Goal: Information Seeking & Learning: Learn about a topic

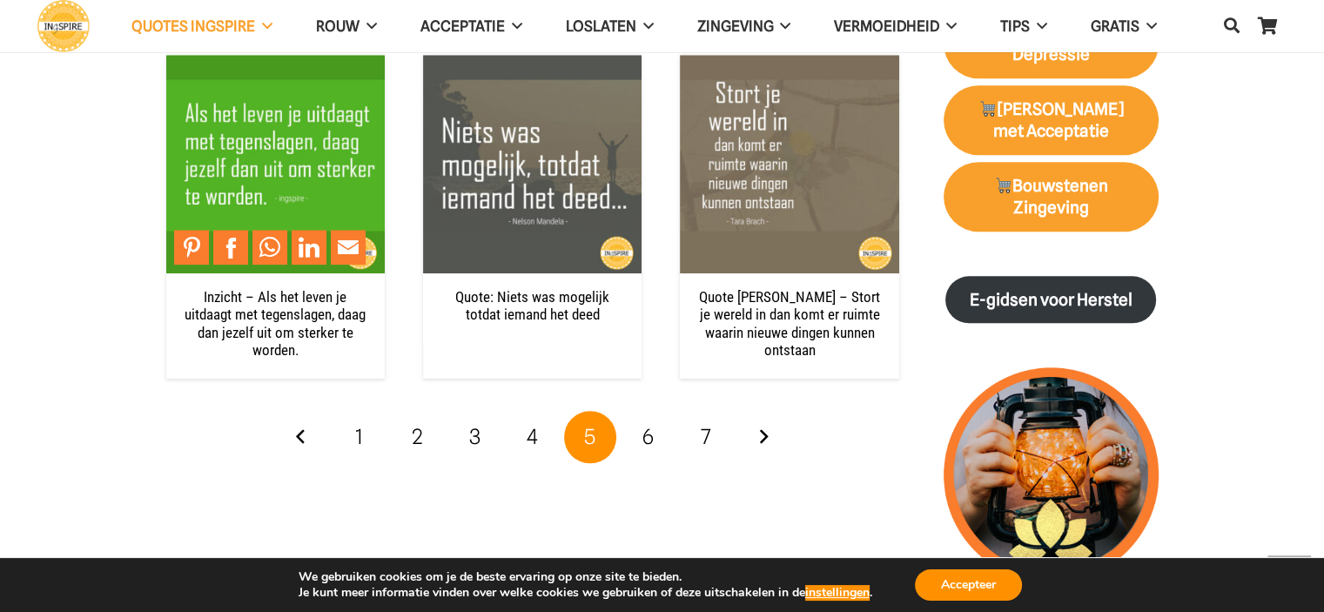
scroll to position [1915, 0]
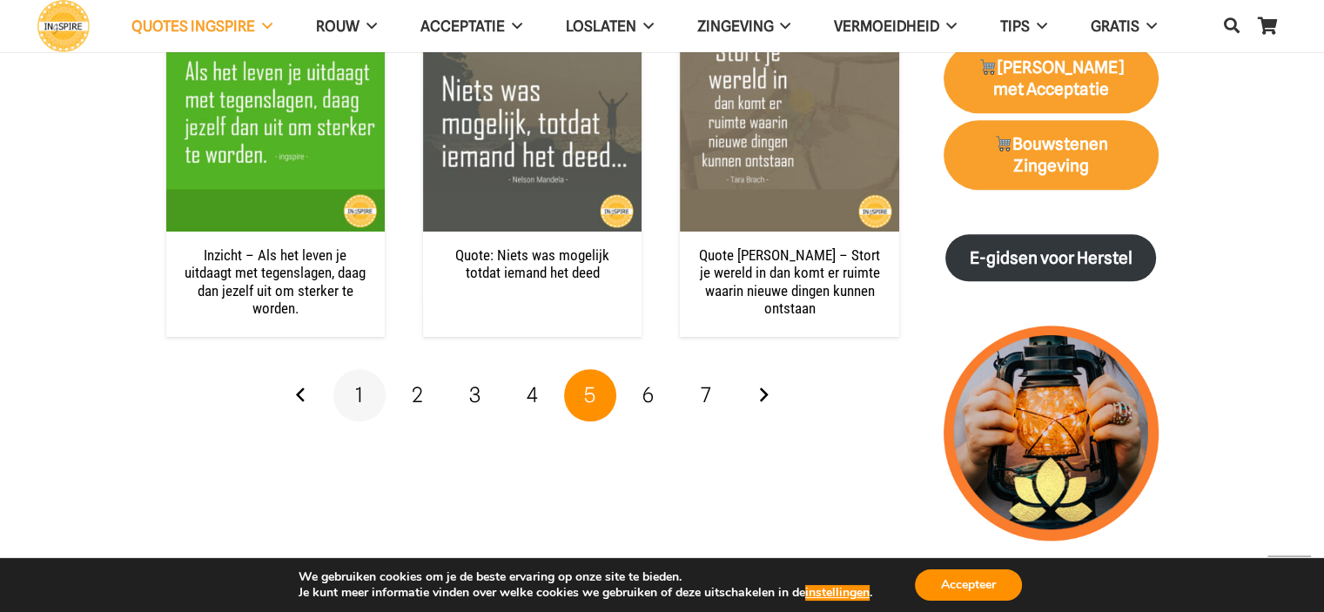
click at [362, 386] on span "1" at bounding box center [359, 394] width 8 height 25
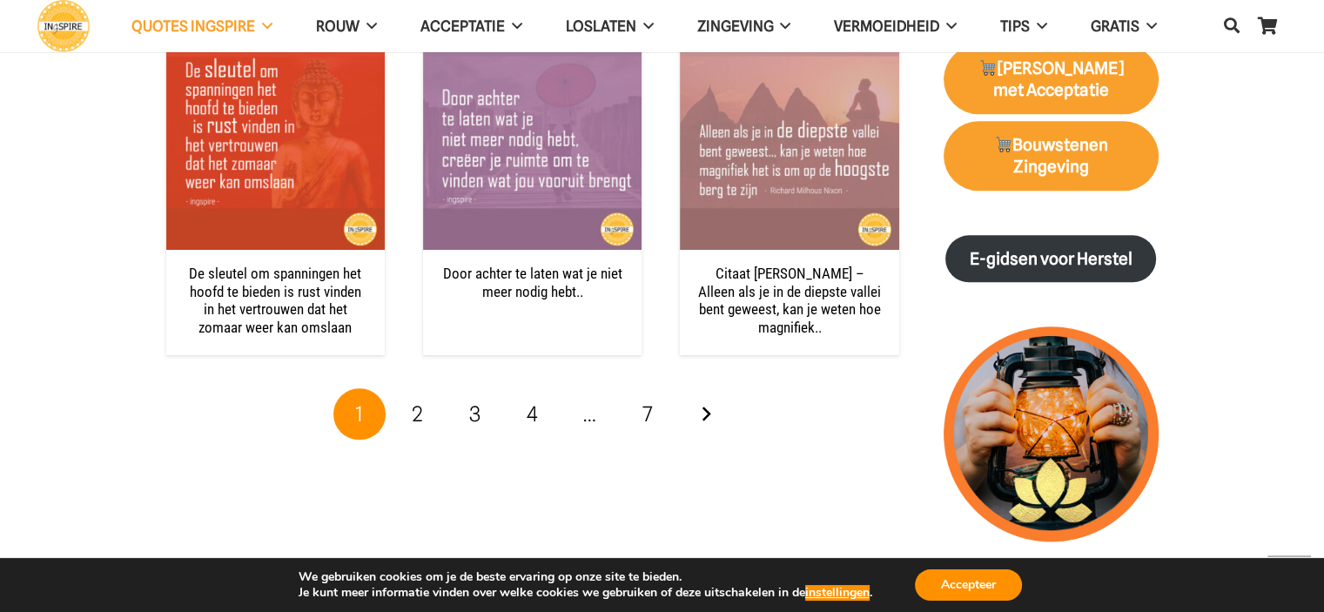
scroll to position [1915, 0]
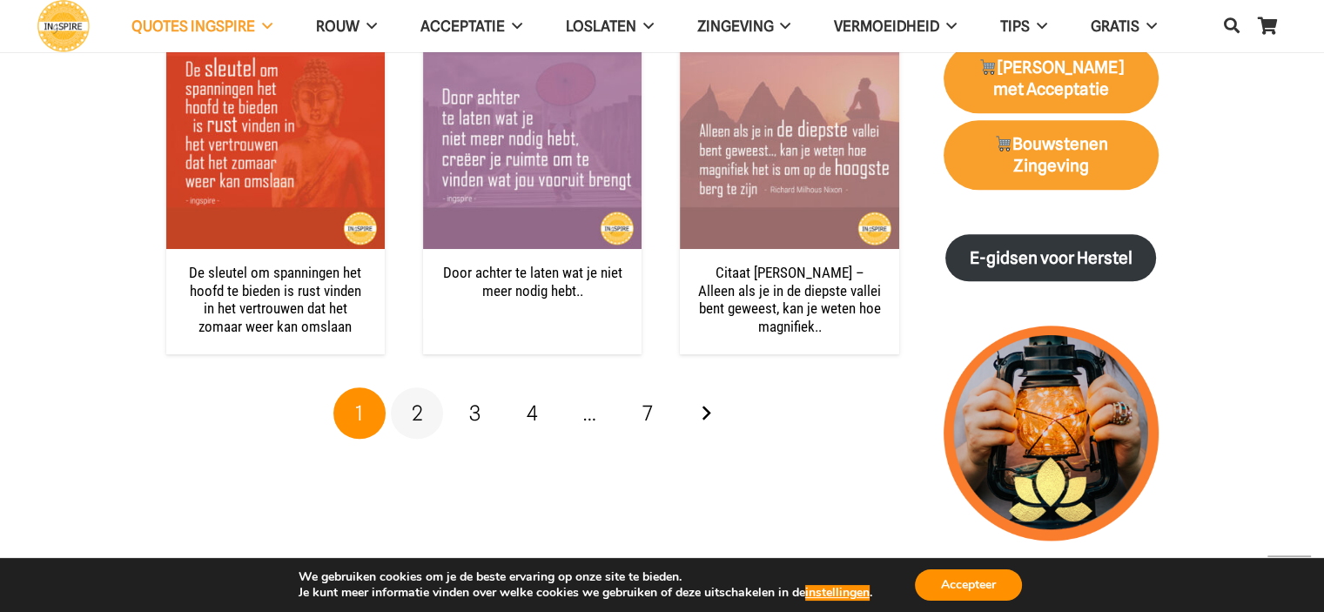
click at [420, 409] on span "2" at bounding box center [417, 412] width 11 height 25
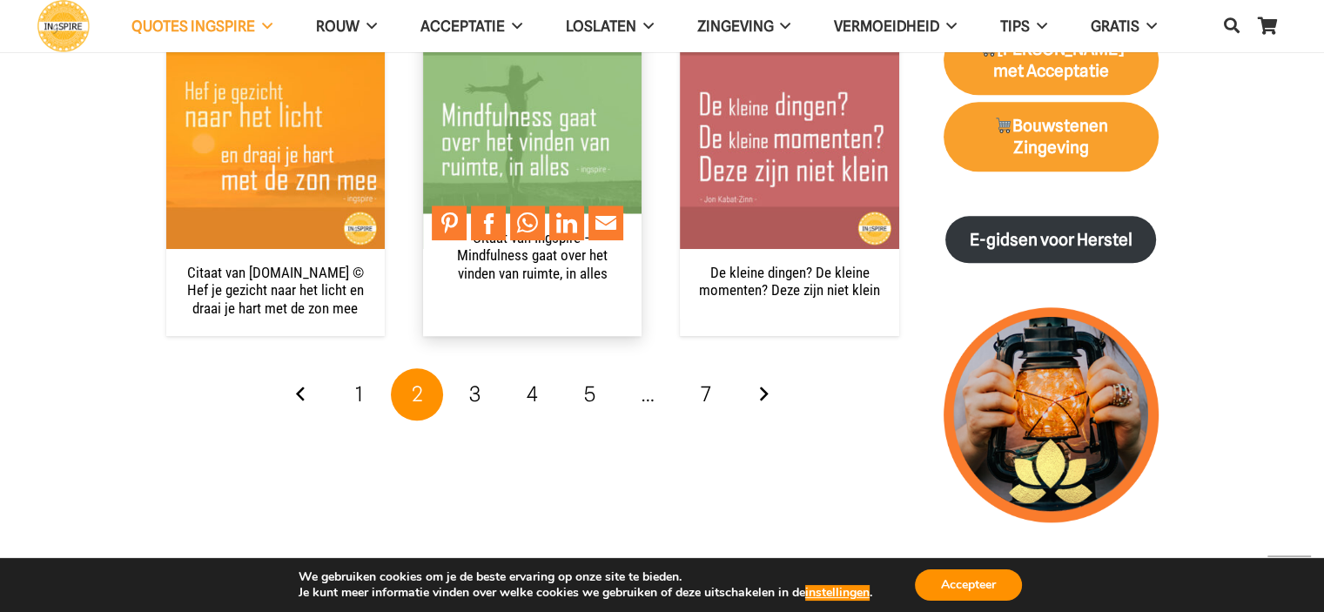
scroll to position [2002, 0]
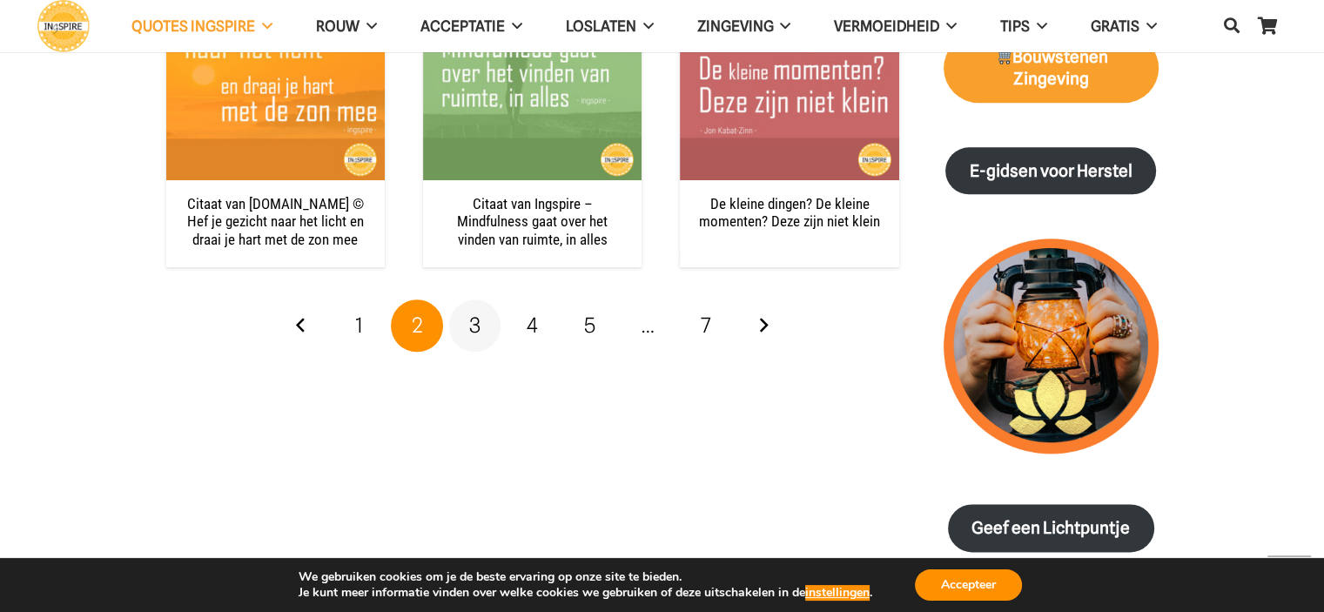
click at [469, 324] on span "3" at bounding box center [474, 325] width 11 height 25
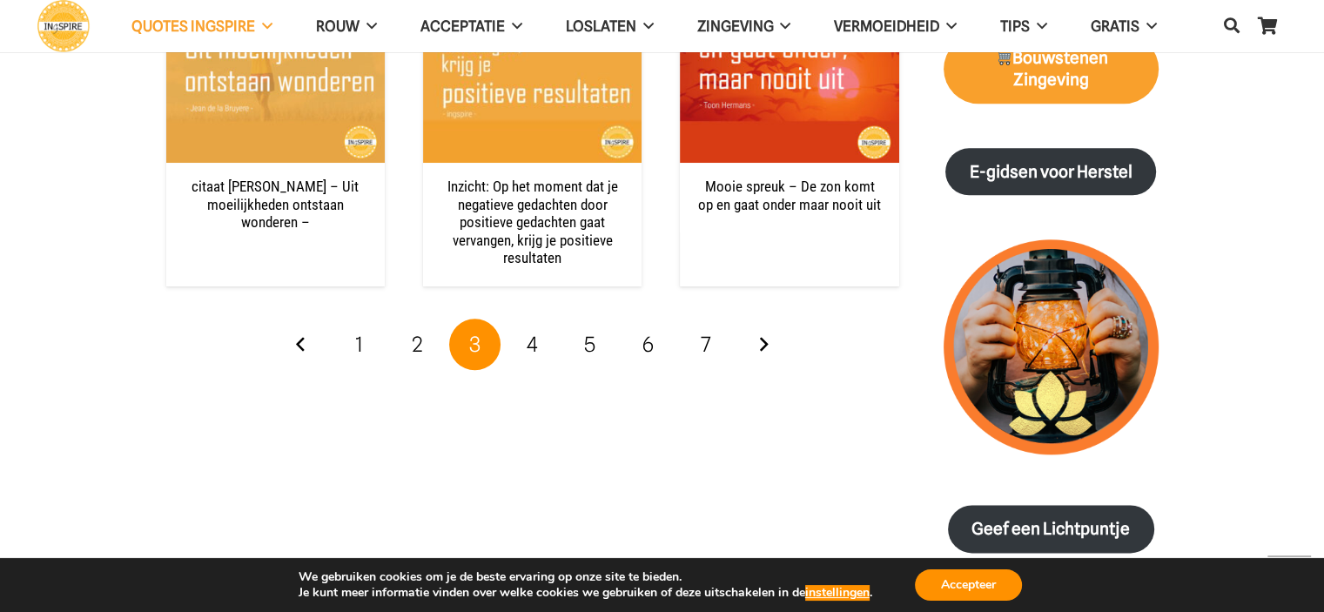
scroll to position [2002, 0]
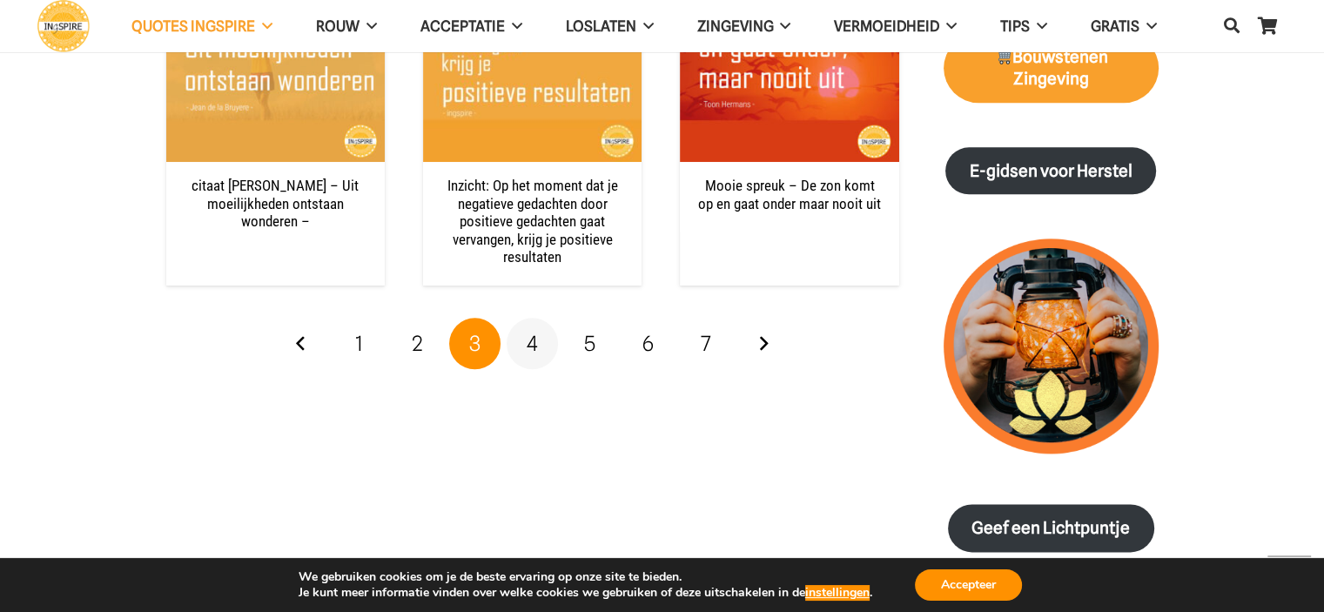
click at [535, 331] on span "4" at bounding box center [532, 343] width 11 height 25
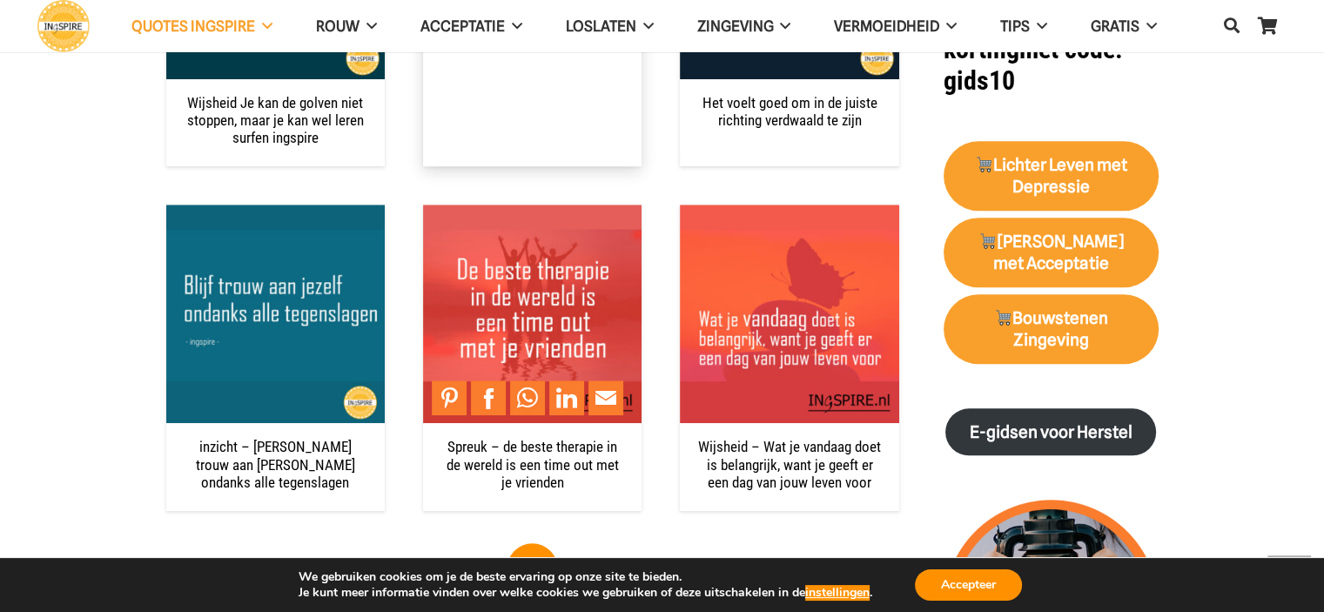
scroll to position [1828, 0]
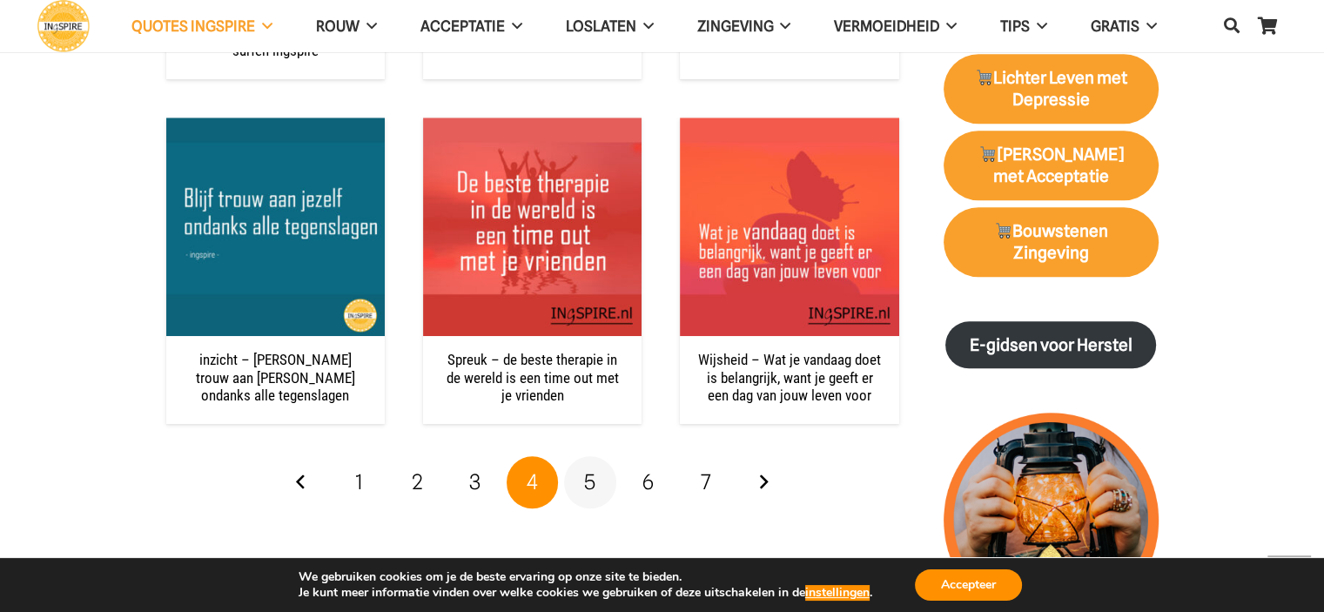
click at [587, 476] on span "5" at bounding box center [589, 481] width 11 height 25
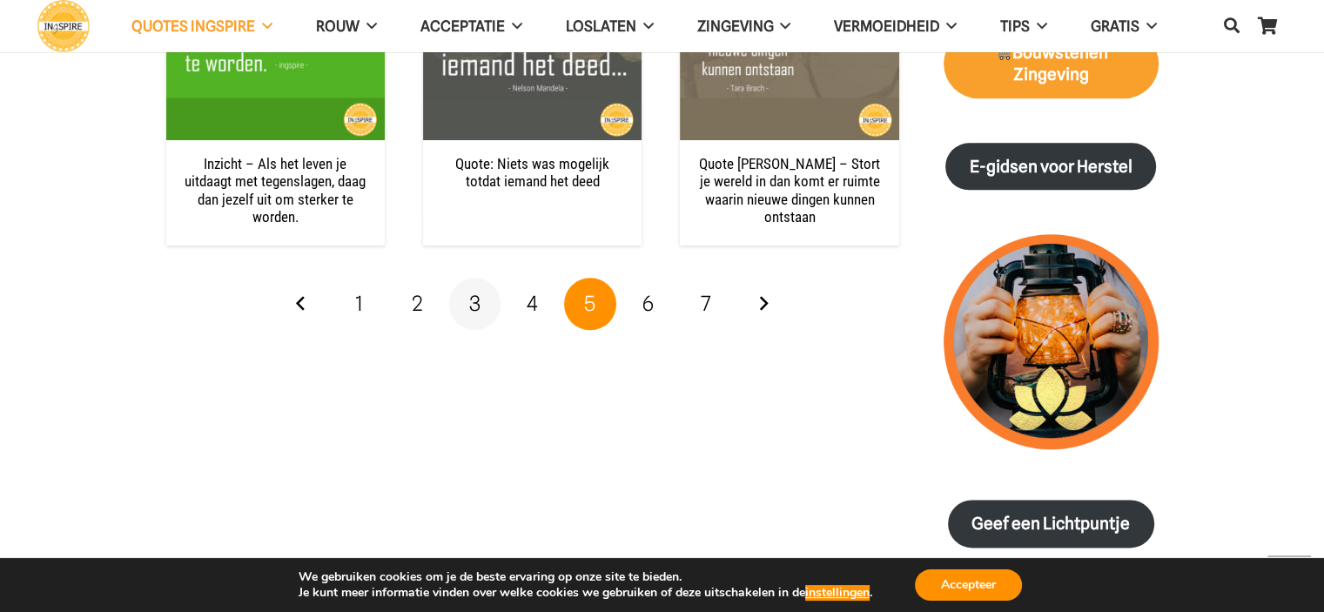
scroll to position [2089, 0]
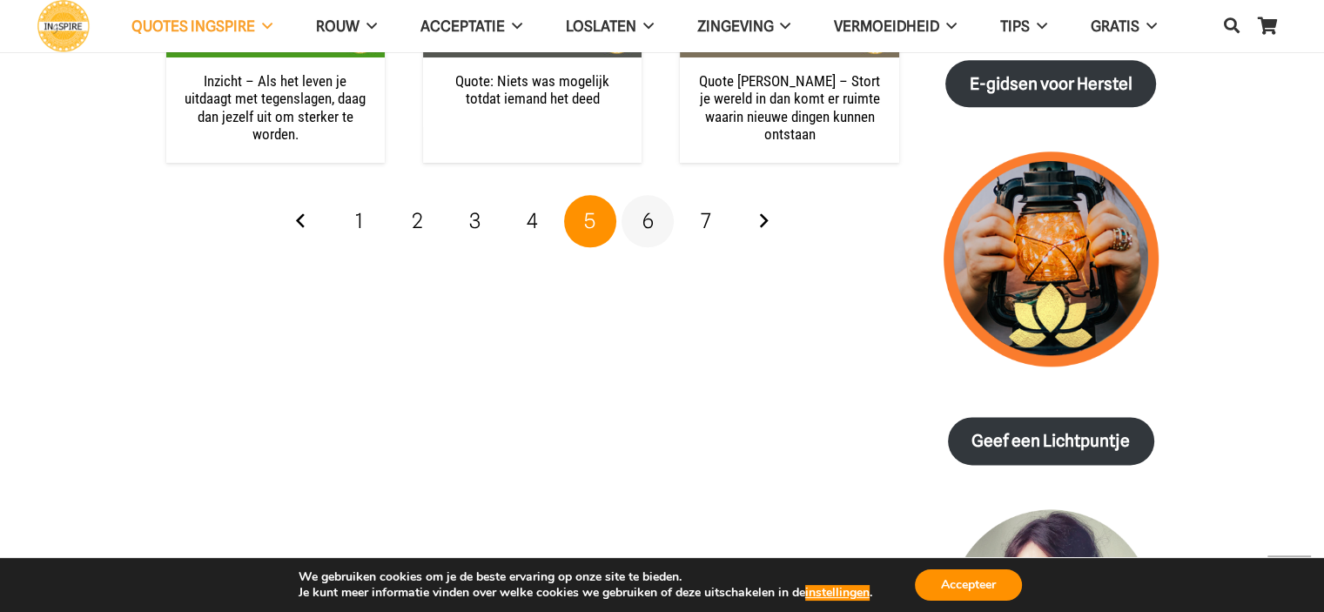
click at [646, 219] on span "6" at bounding box center [647, 220] width 11 height 25
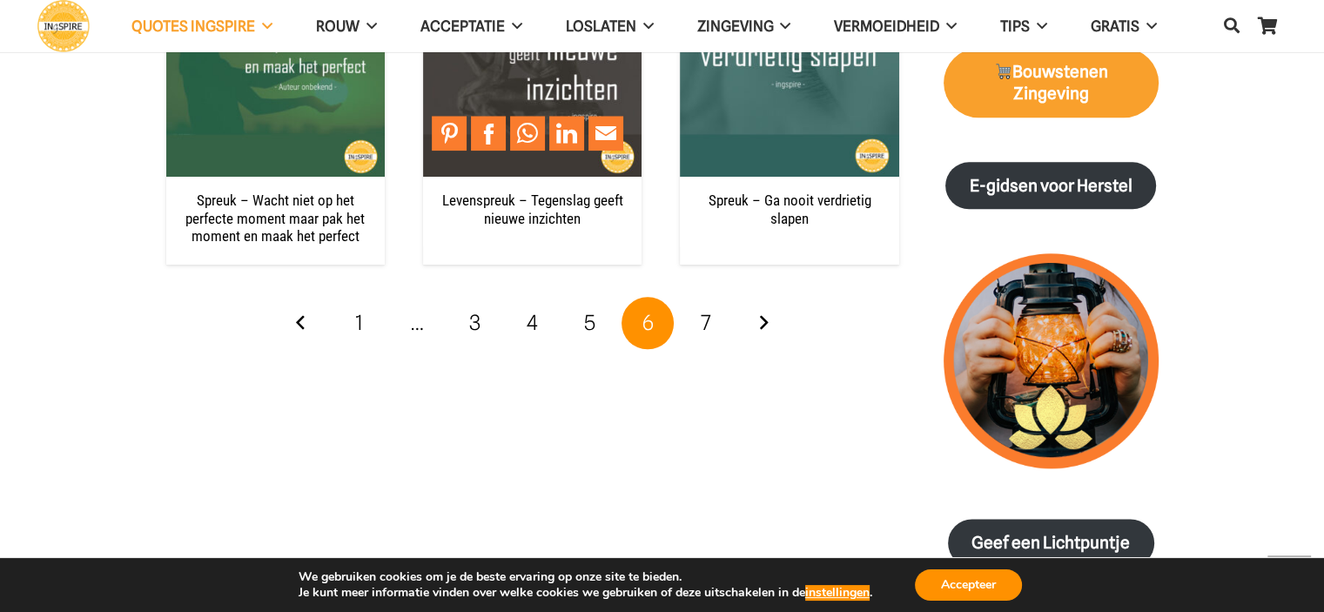
scroll to position [2002, 0]
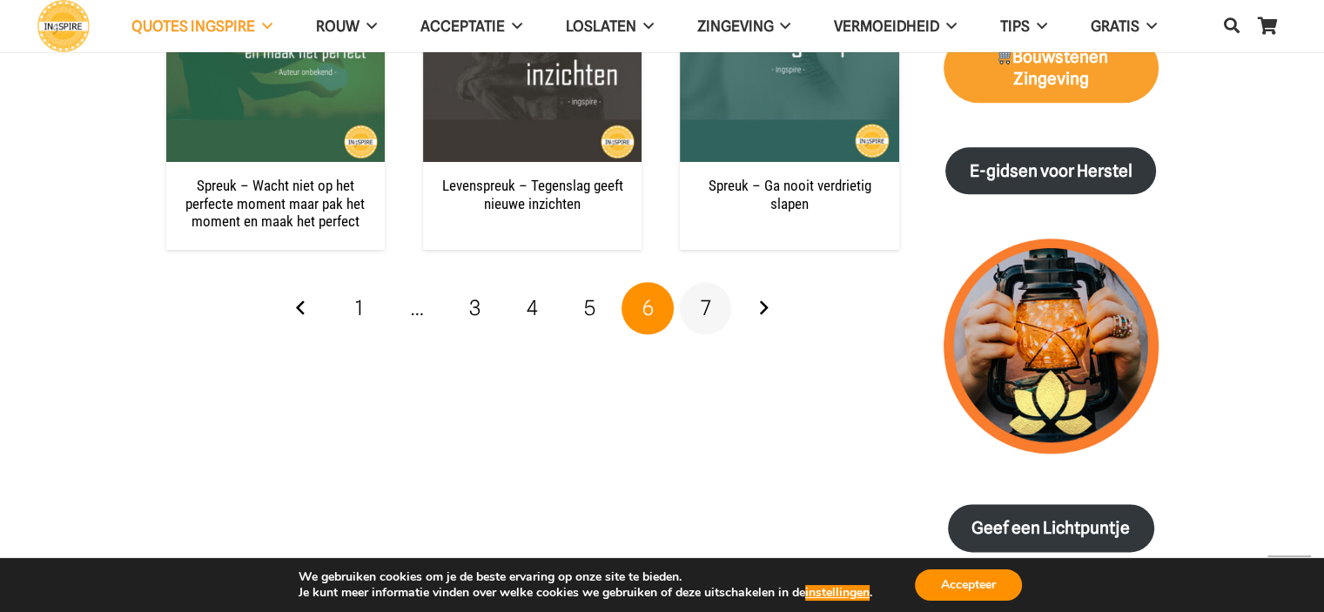
click at [704, 295] on span "7" at bounding box center [705, 307] width 10 height 25
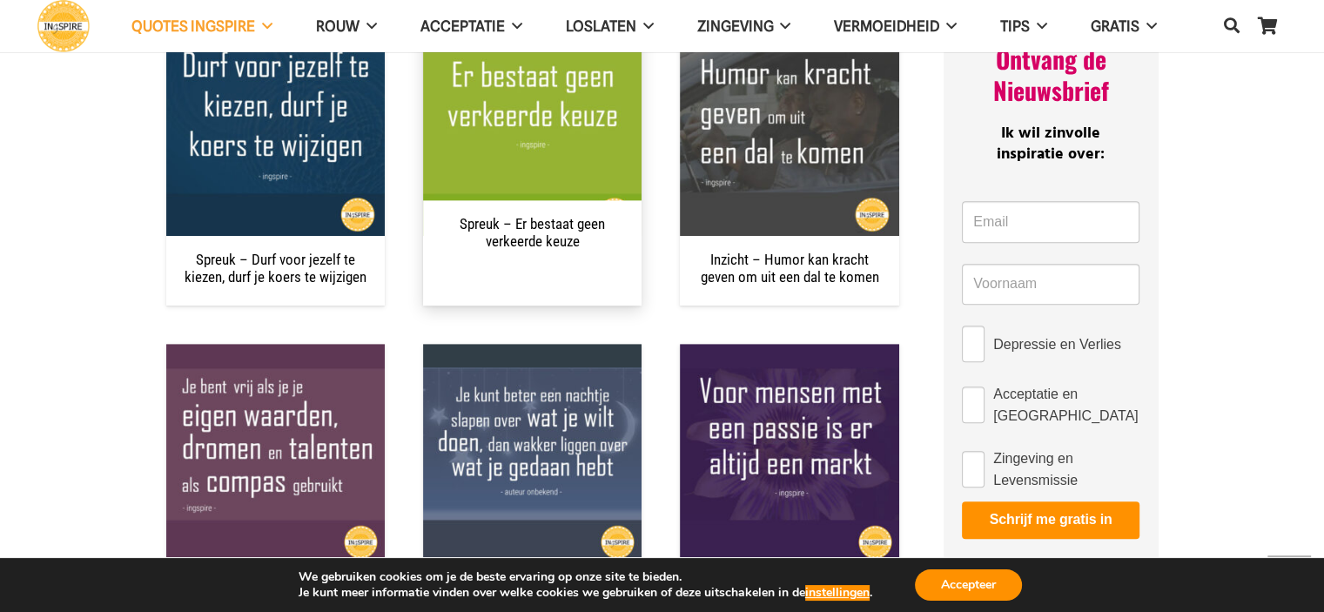
scroll to position [871, 0]
